Goal: Information Seeking & Learning: Learn about a topic

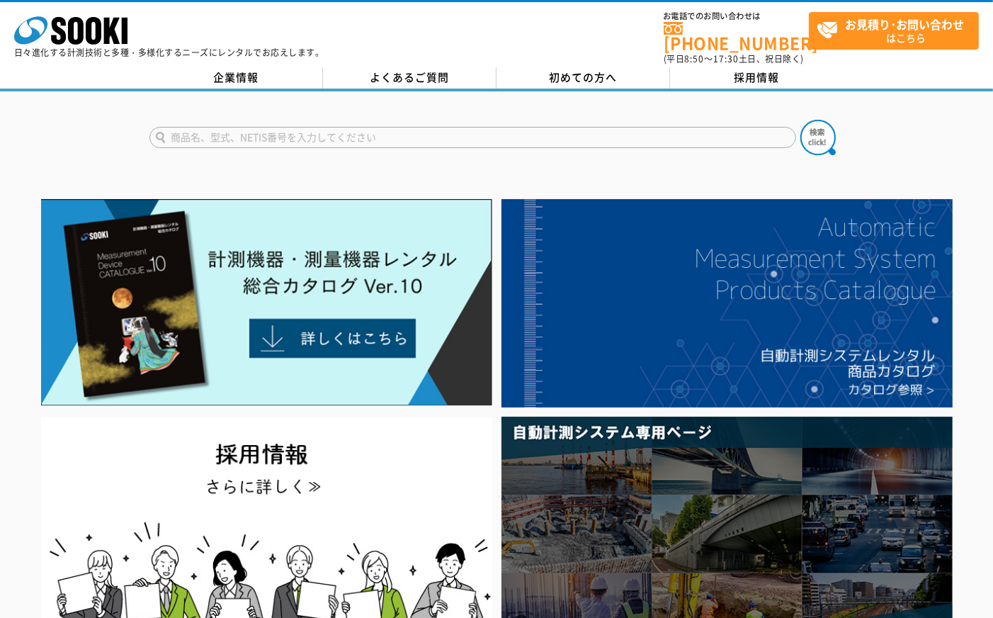
click at [251, 130] on input "text" at bounding box center [472, 137] width 647 height 21
type input "L-600"
click at [822, 125] on img at bounding box center [817, 137] width 35 height 35
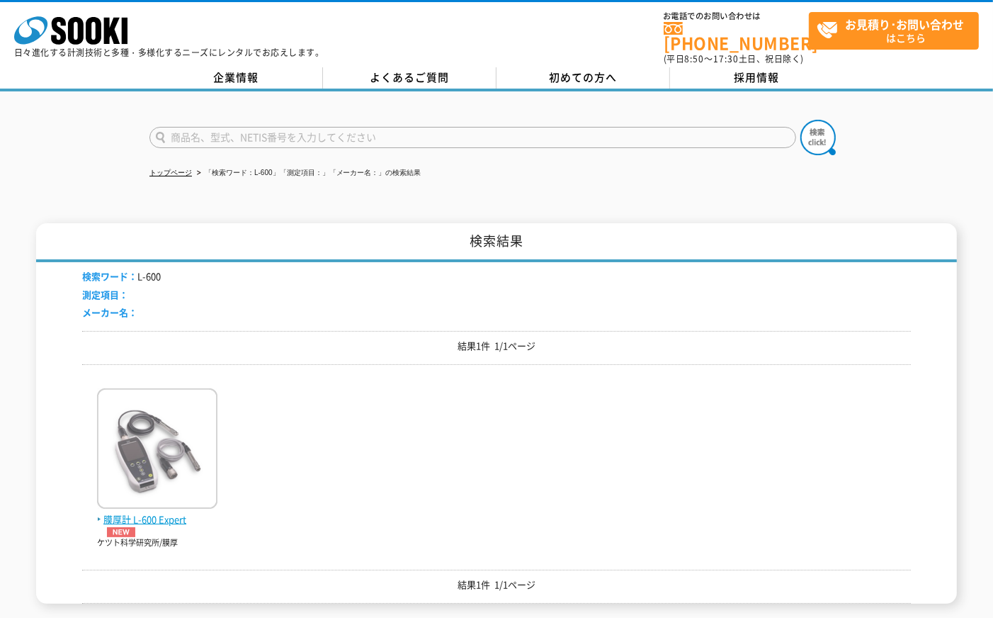
click at [137, 514] on span "膜厚計 L-600 Expert" at bounding box center [157, 524] width 120 height 25
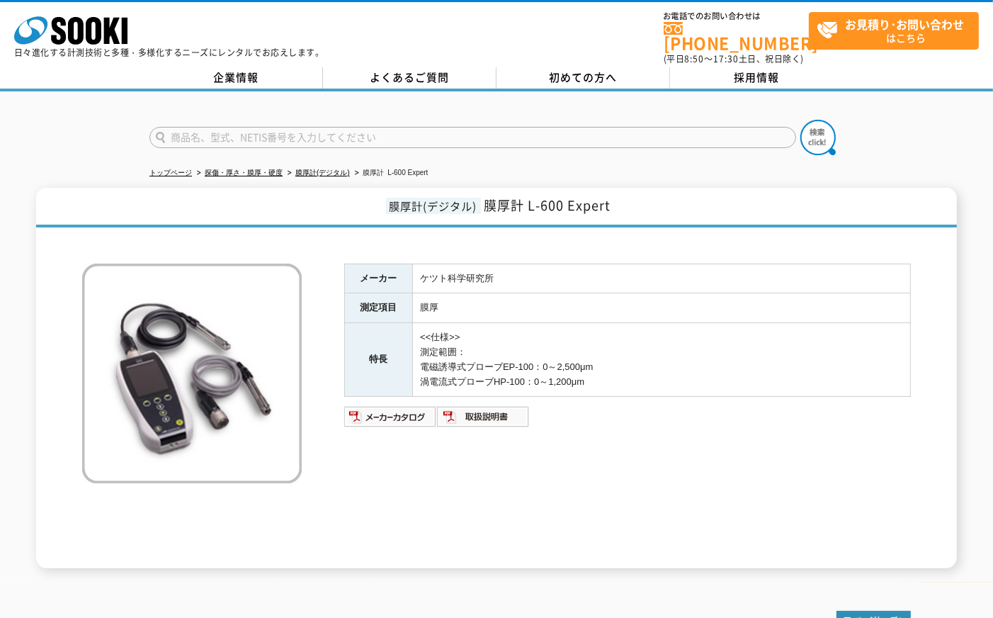
click at [643, 200] on h1 "膜厚計(デジタル) 膜厚計 L-600 Expert" at bounding box center [496, 208] width 921 height 40
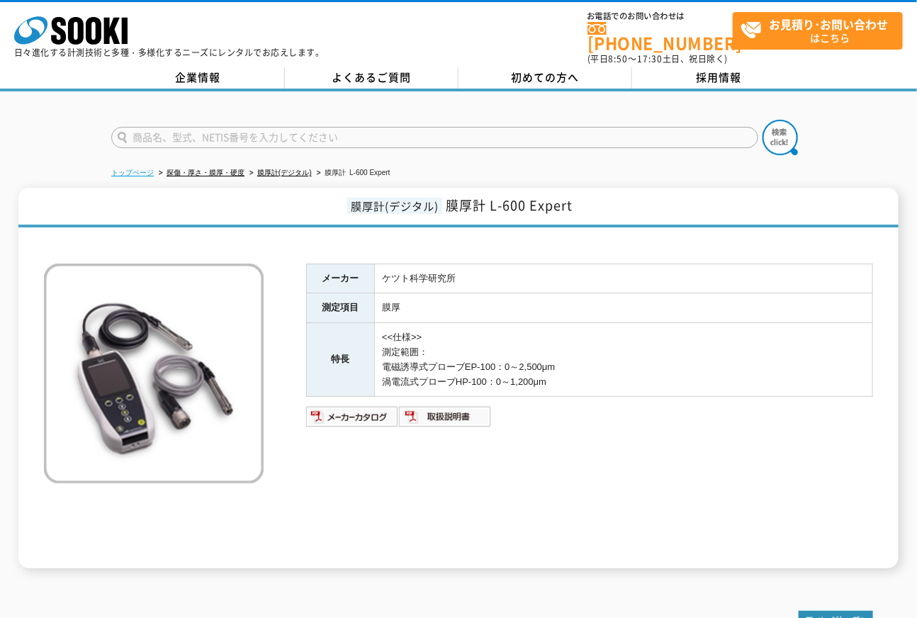
click at [137, 169] on link "トップページ" at bounding box center [132, 173] width 43 height 8
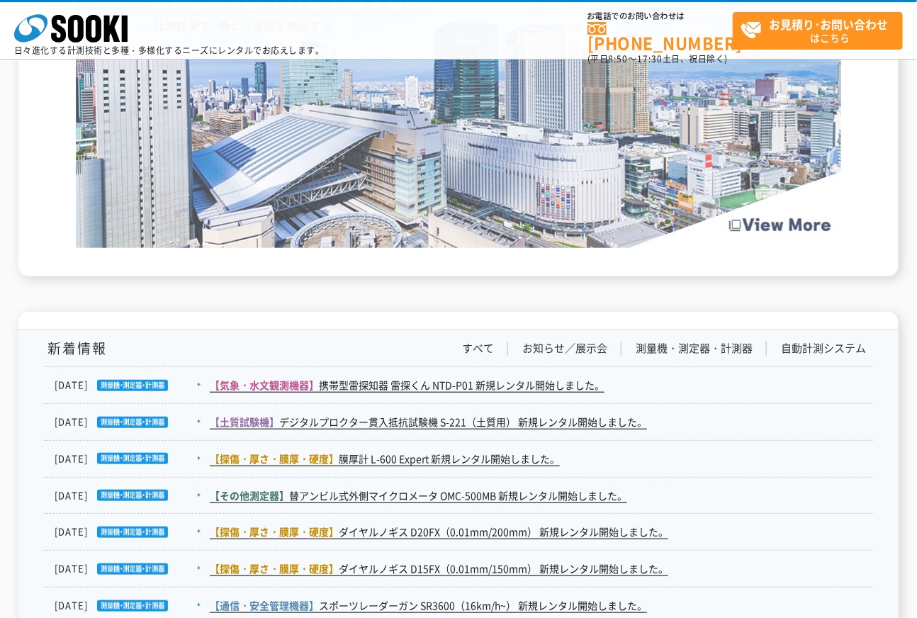
scroll to position [2572, 0]
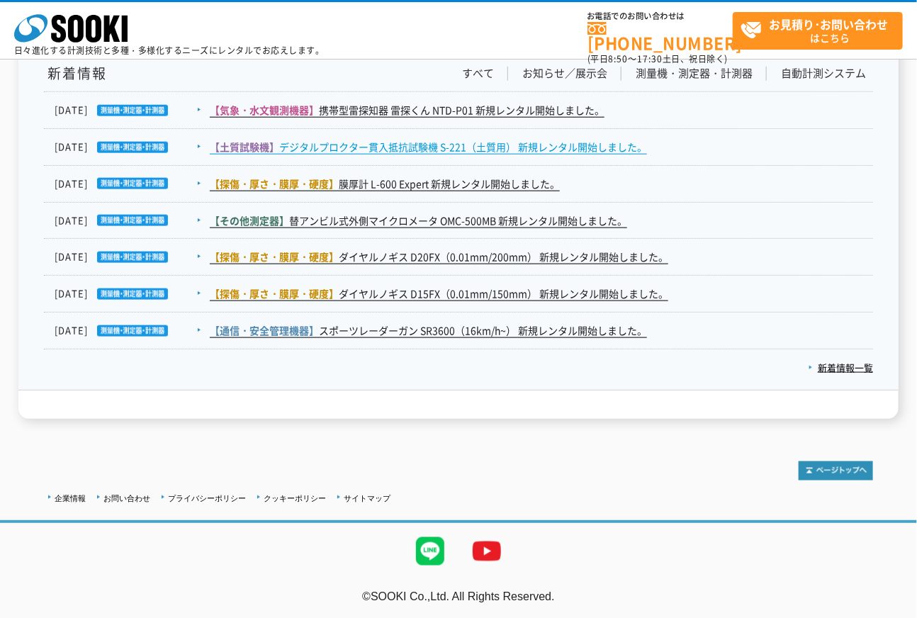
click at [434, 142] on link "【土質試験機】 デジタルプロクター貫入抵抗試験機 S-221（土質用） 新規レンタル開始しました。" at bounding box center [428, 147] width 437 height 15
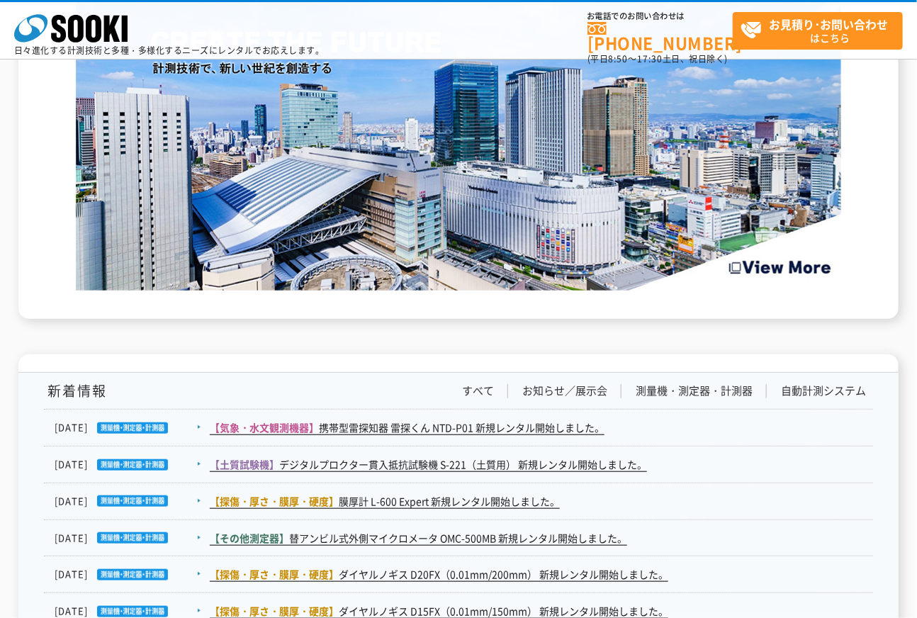
scroll to position [2282, 0]
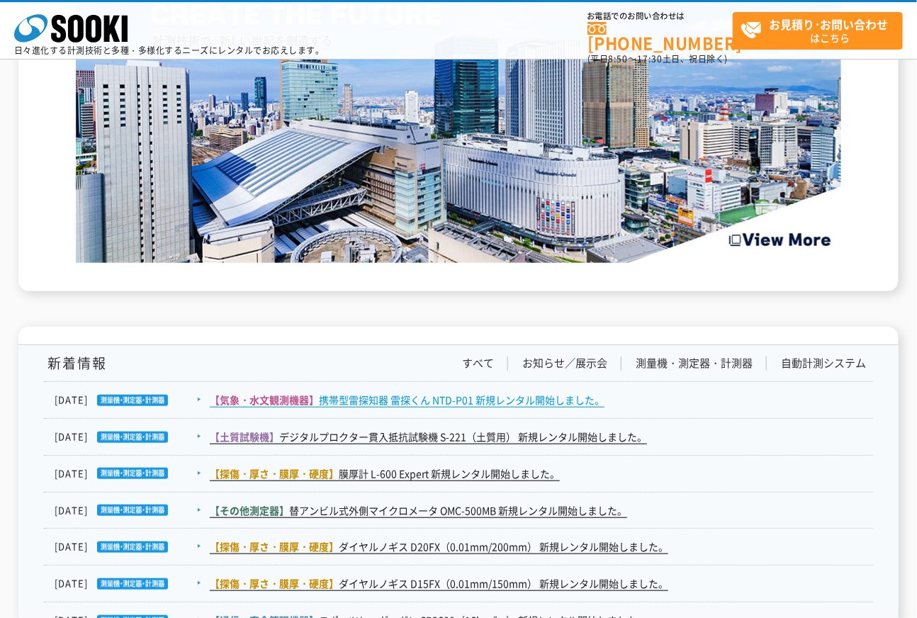
click at [565, 395] on link "【気象・水文観測機器】 携帯型雷探知器 雷探くん NTD-P01 新規レンタル開始しました。" at bounding box center [407, 399] width 395 height 15
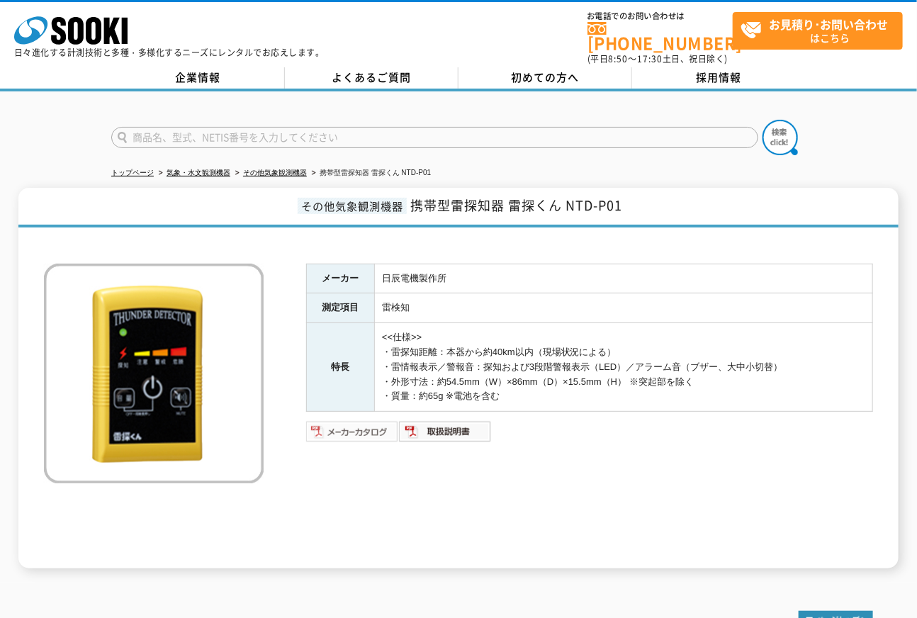
click at [349, 420] on img at bounding box center [352, 431] width 93 height 23
click at [438, 17] on div "株式会社 ソーキ spMenu 日々進化する計測技術と多種・多様化するニーズにレンタルでお応えします。 お電話でのお問い合わせは 0120-856-990 (…" at bounding box center [458, 34] width 917 height 64
click at [421, 198] on span "携帯型雷探知器 雷探くん NTD-P01" at bounding box center [516, 205] width 212 height 19
drag, startPoint x: 415, startPoint y: 196, endPoint x: 650, endPoint y: 195, distance: 235.2
click at [650, 195] on h1 "その他気象観測機器 携帯型雷探知器 雷探くん NTD-P01" at bounding box center [458, 208] width 880 height 40
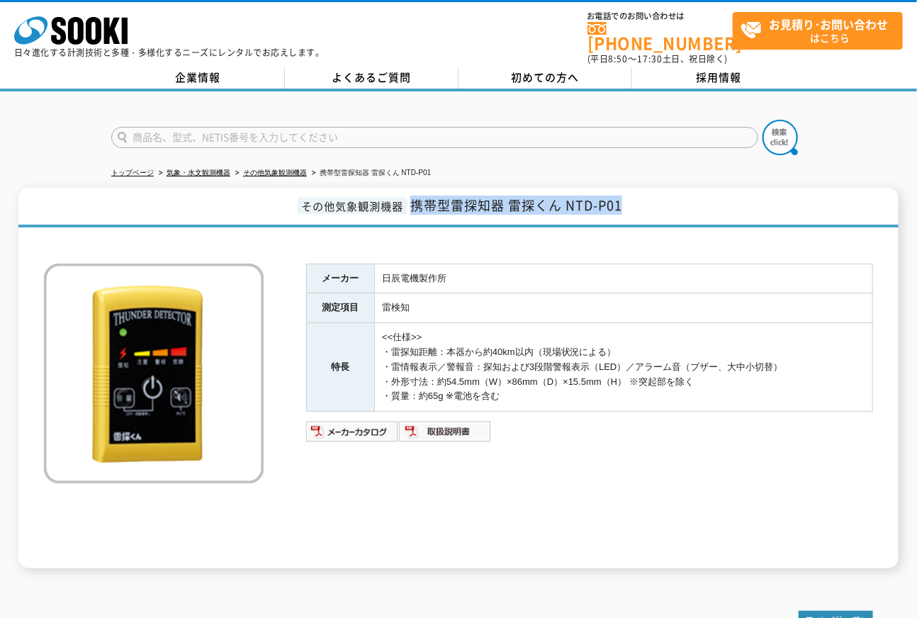
copy span "携帯型雷探知器 雷探くん NTD-P01"
click at [149, 169] on link "トップページ" at bounding box center [132, 173] width 43 height 8
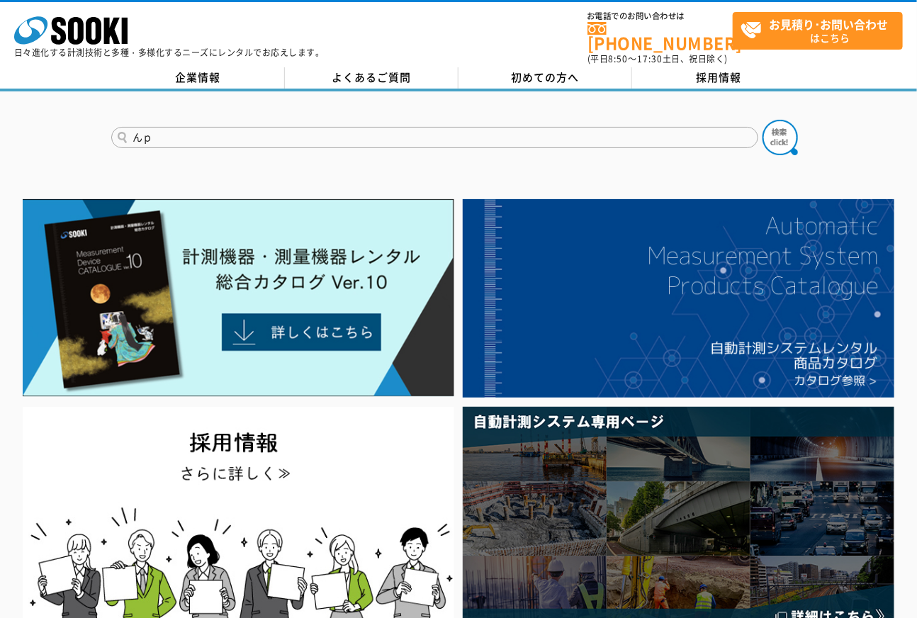
type input "んｐ"
click at [200, 127] on input "text" at bounding box center [434, 137] width 647 height 21
click at [200, 128] on input "text" at bounding box center [434, 137] width 647 height 21
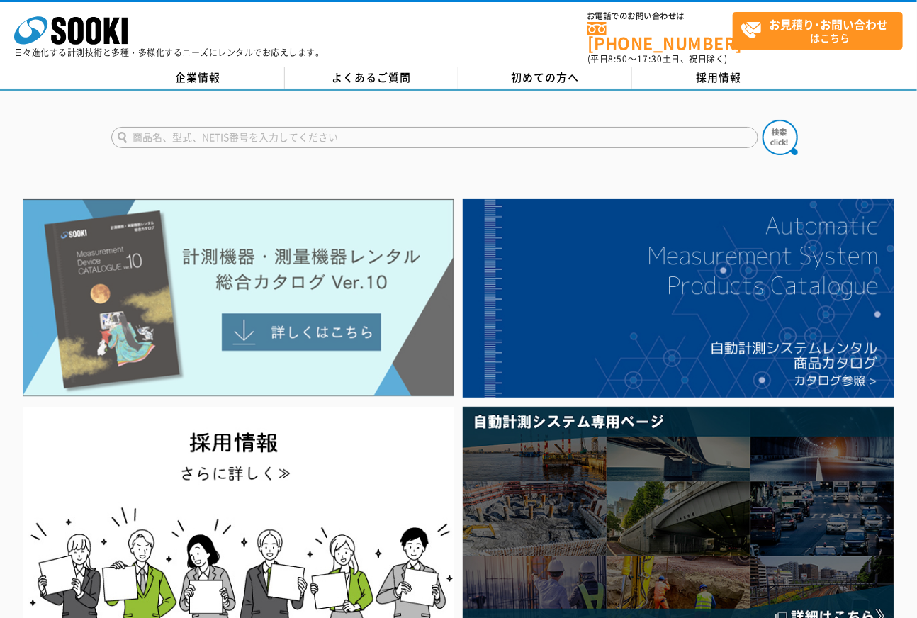
type input "商品名、型式、NETIS番号を入力してください"
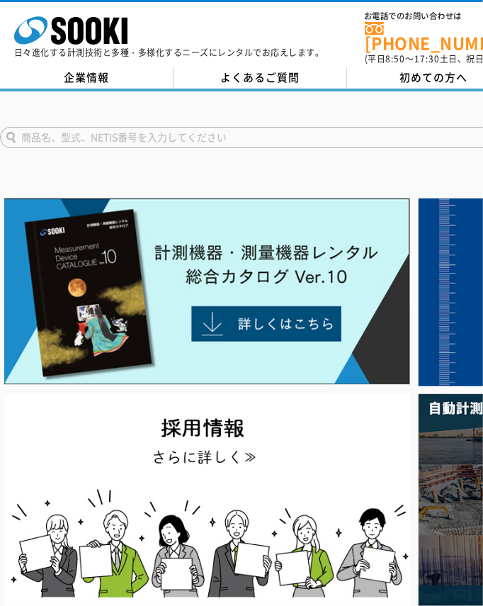
click at [211, 135] on input "text" at bounding box center [323, 137] width 647 height 21
type input "np-1000"
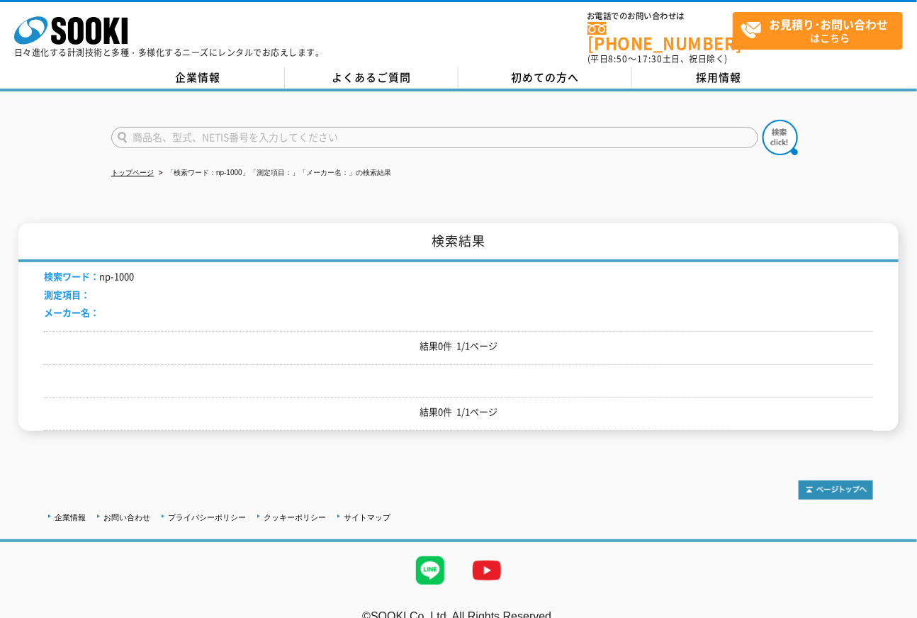
click at [199, 127] on input "text" at bounding box center [434, 137] width 647 height 21
type input "商品名、型式、NETIS番号を入力してください"
click at [147, 270] on div "検索ワード： np-1000 測定項目： メーカー名：" at bounding box center [458, 296] width 829 height 69
click at [140, 128] on input "text" at bounding box center [434, 137] width 647 height 21
click at [193, 130] on input "np" at bounding box center [434, 137] width 647 height 21
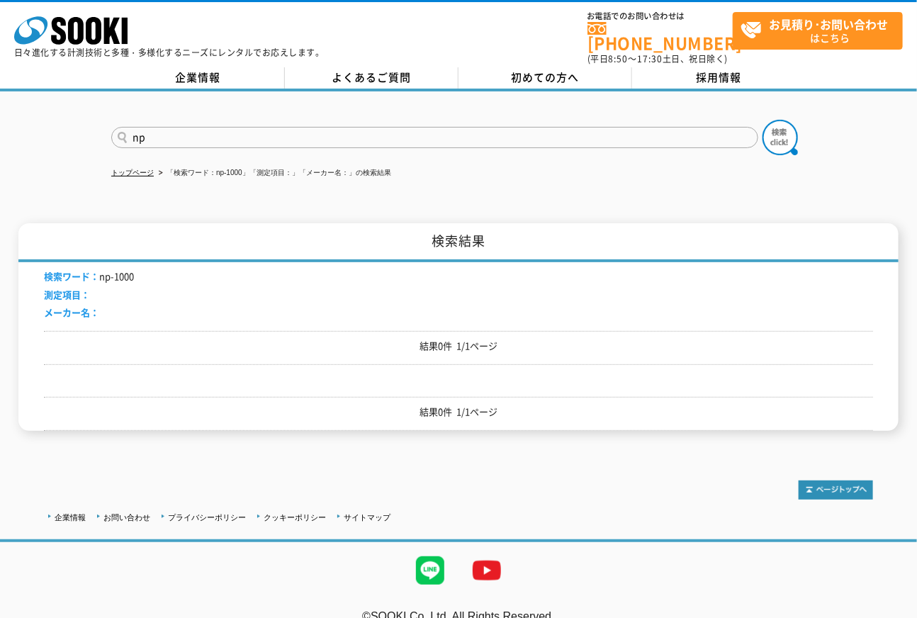
click at [156, 130] on input "np" at bounding box center [434, 137] width 647 height 21
type input "n"
type input "商品名、型式、NETIS番号を入力してください"
click at [138, 267] on div "検索ワード： np-1000 測定項目： メーカー名：" at bounding box center [458, 296] width 829 height 69
click at [146, 127] on input "text" at bounding box center [434, 137] width 647 height 21
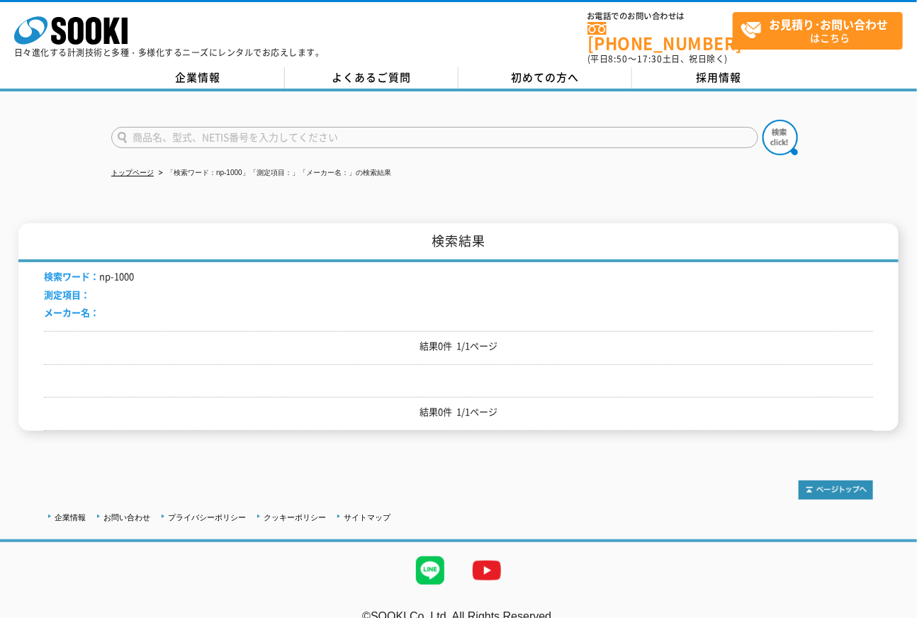
type input "商品名、型式、NETIS番号を入力してください"
click at [317, 128] on input "text" at bounding box center [434, 137] width 647 height 21
type input "NP"
click at [482, 125] on img at bounding box center [779, 137] width 35 height 35
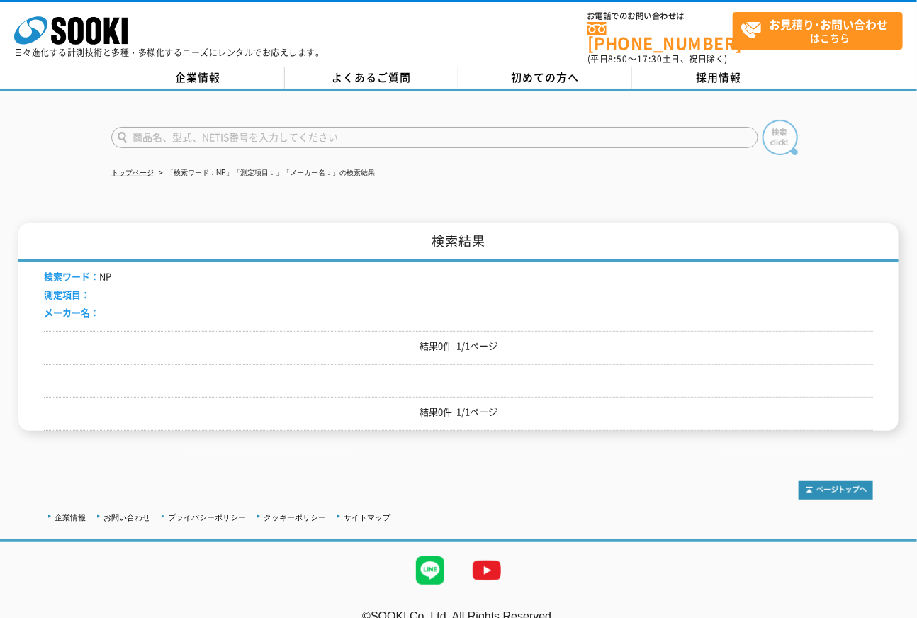
click at [783, 129] on img at bounding box center [779, 137] width 35 height 35
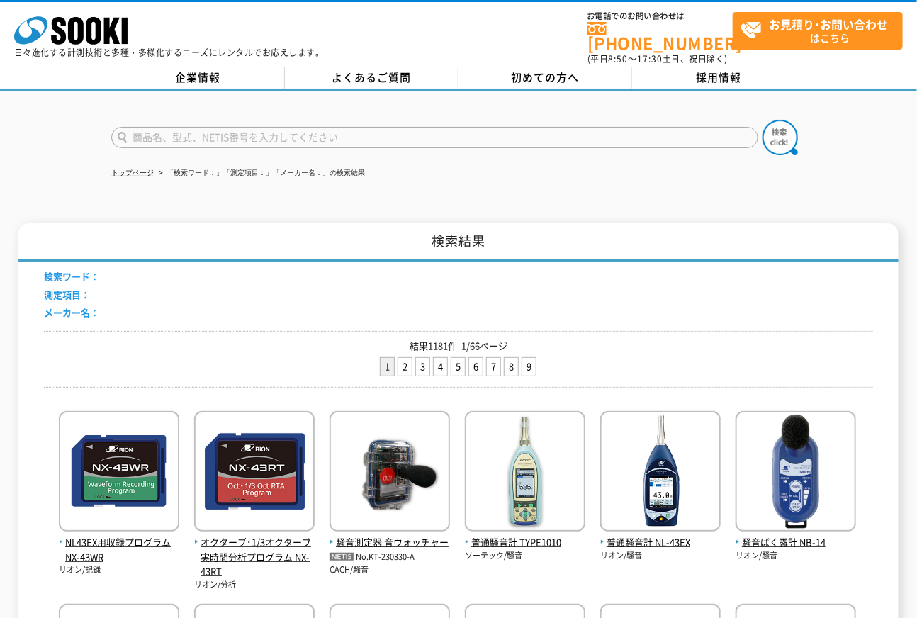
click at [237, 131] on input "text" at bounding box center [434, 137] width 647 height 21
type input "NP-1000"
click at [787, 123] on img at bounding box center [779, 137] width 35 height 35
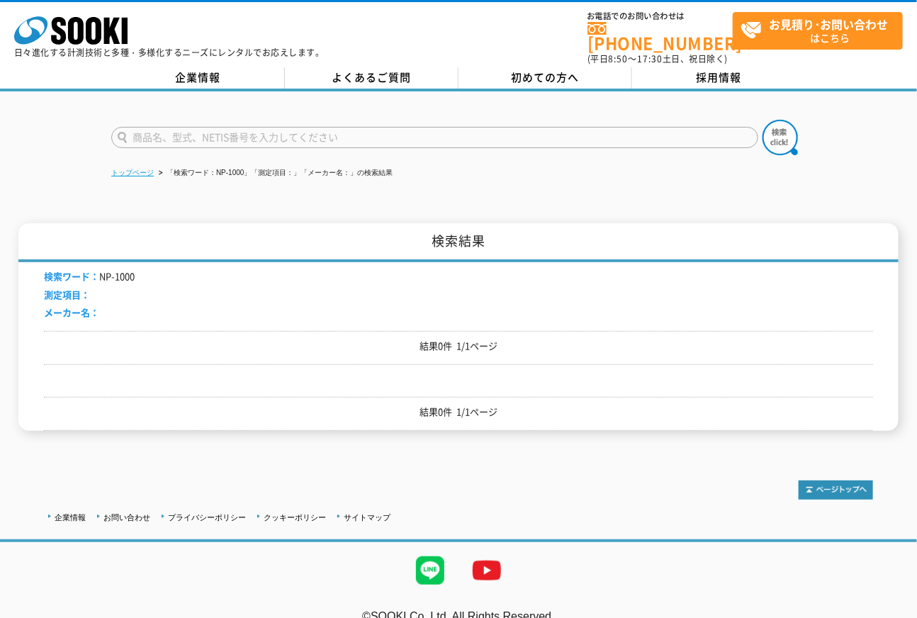
click at [133, 169] on link "トップページ" at bounding box center [132, 173] width 43 height 8
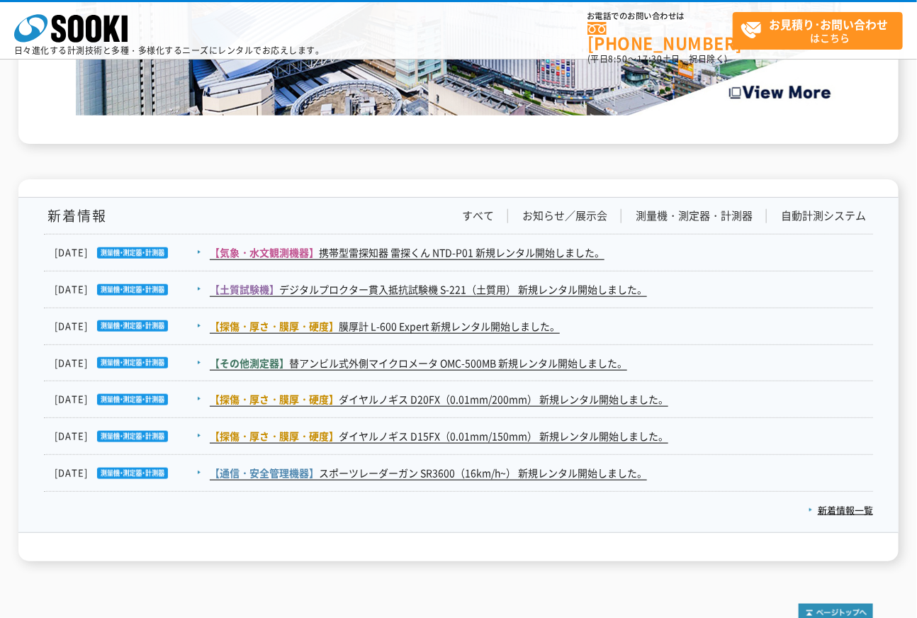
scroll to position [2414, 0]
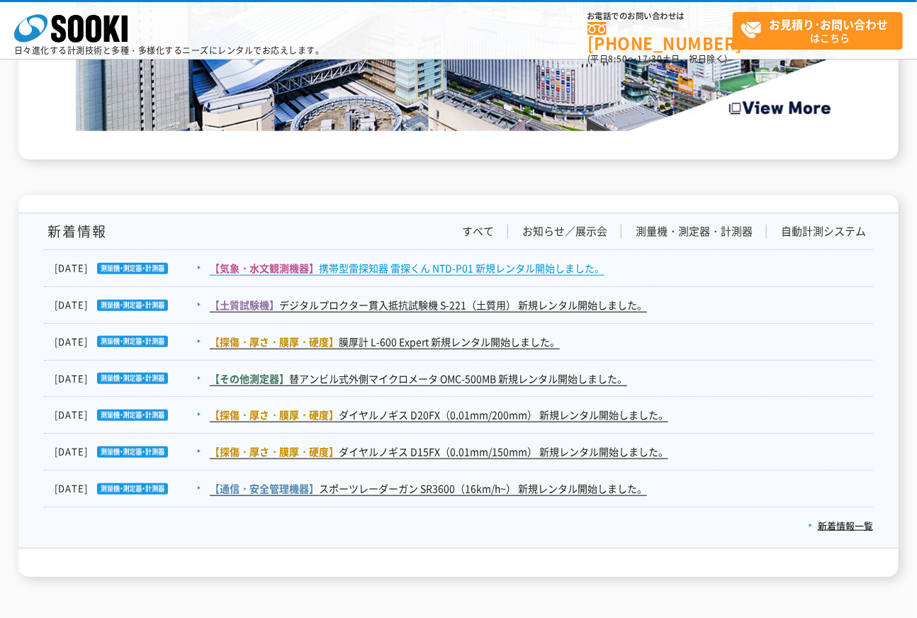
click at [411, 263] on link "【気象・水文観測機器】 携帯型雷探知器 雷探くん NTD-P01 新規レンタル開始しました。" at bounding box center [407, 268] width 395 height 15
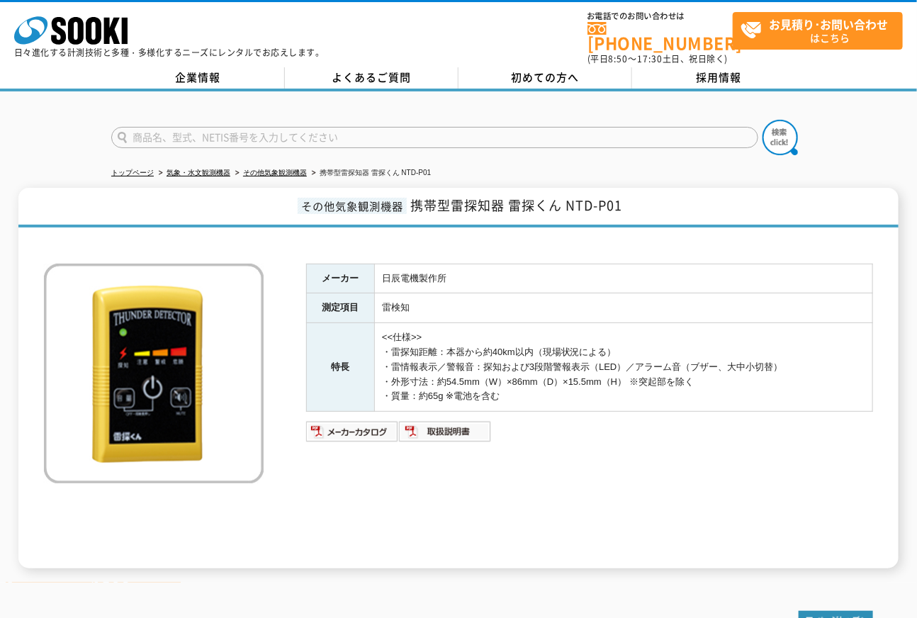
click at [412, 528] on div "メーカー 日辰電機製作所 測定項目 雷検知 特長 <<仕様>> ・雷探知距離：本器から約40km以内（現場状況による） ・雷情報表示／警報音：探知および3段階…" at bounding box center [589, 416] width 567 height 305
